Goal: Information Seeking & Learning: Understand process/instructions

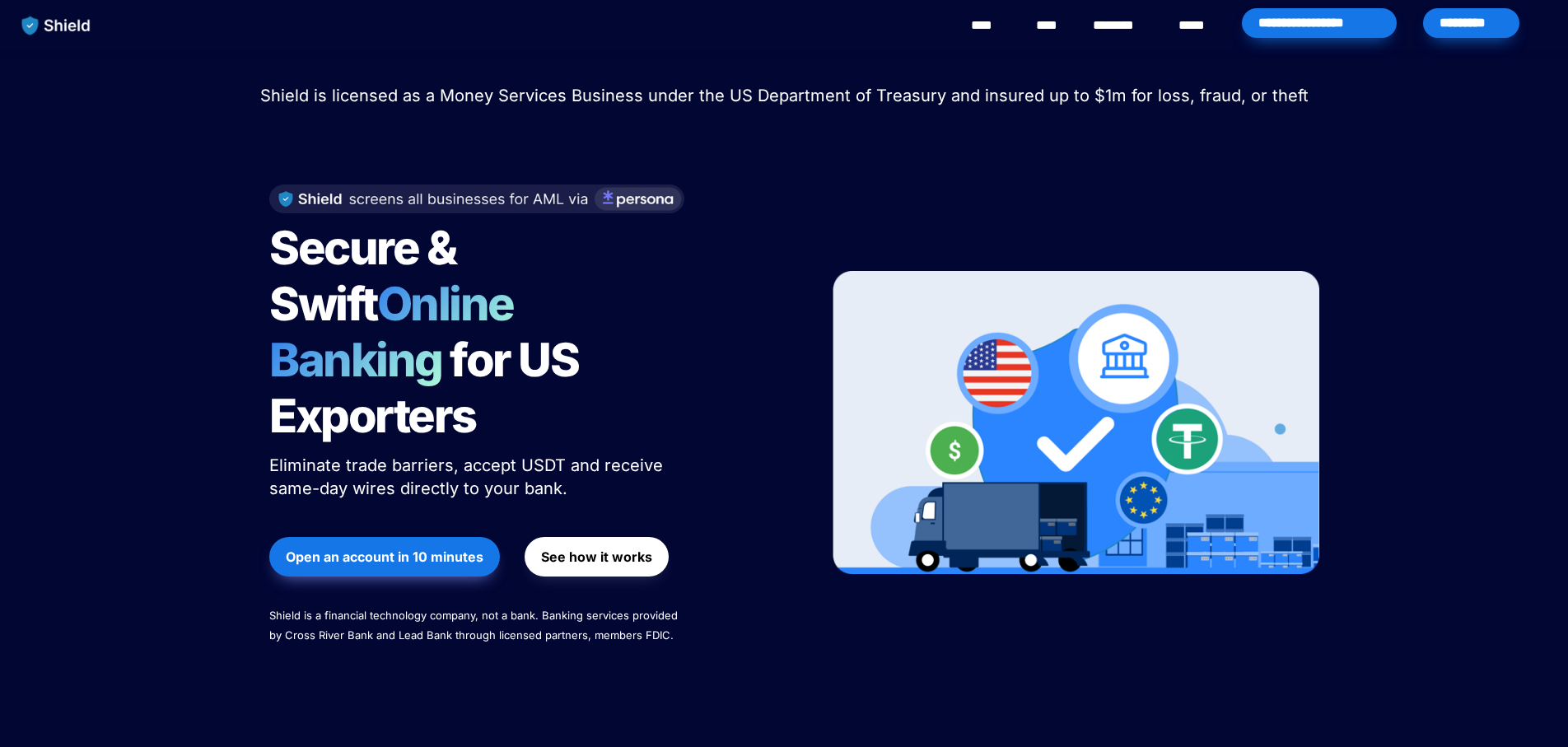
click at [575, 549] on strong "See how it works" at bounding box center [597, 557] width 111 height 17
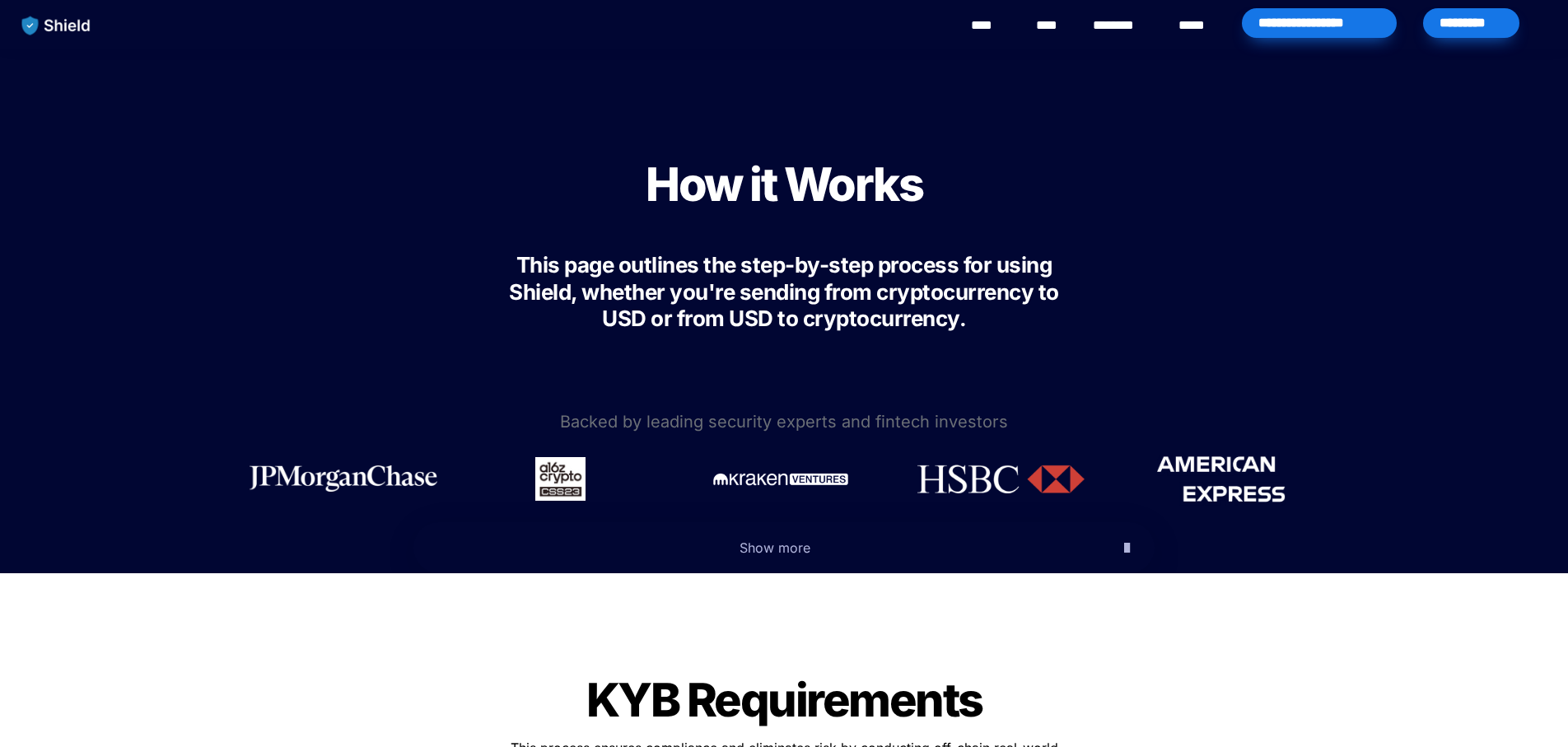
click at [1103, 382] on div "How it Works This page outlines the step-by-step process for using Shield, whet…" at bounding box center [784, 235] width 659 height 310
click at [924, 355] on p at bounding box center [783, 353] width 329 height 27
click at [720, 374] on div at bounding box center [784, 370] width 247 height 8
click at [635, 352] on p at bounding box center [783, 353] width 329 height 27
